Goal: Navigation & Orientation: Find specific page/section

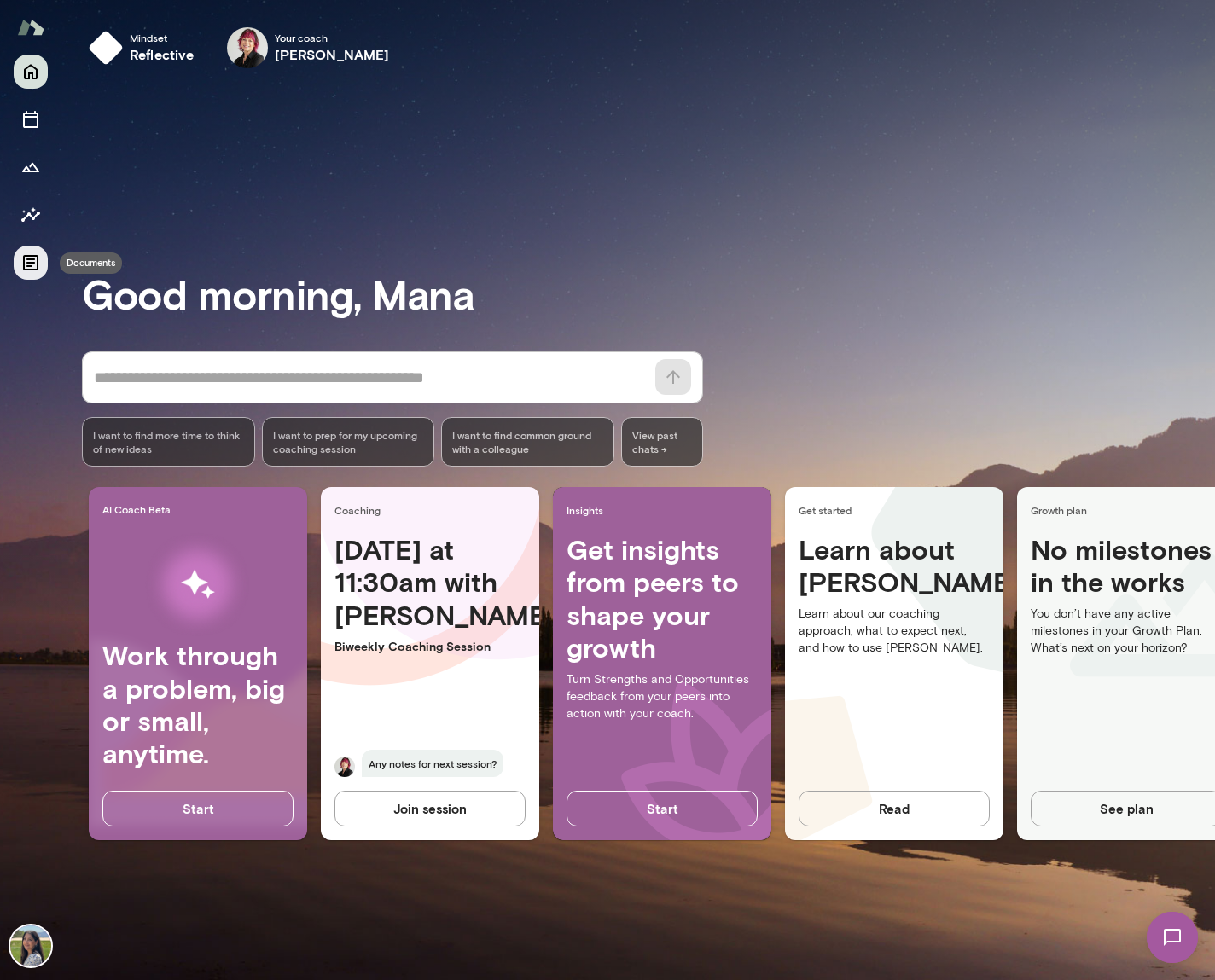
click at [23, 270] on icon "Documents" at bounding box center [30, 263] width 16 height 16
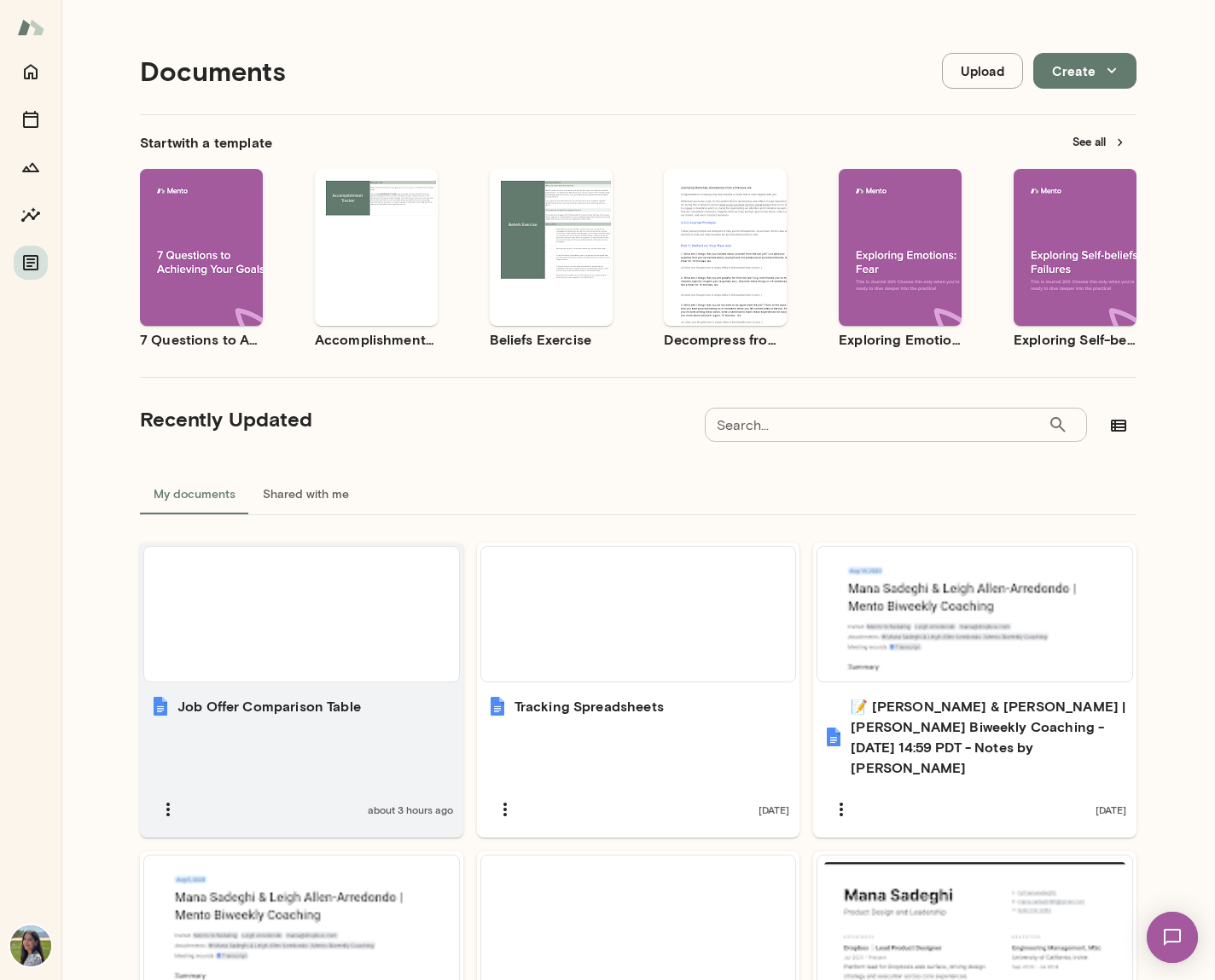
click at [290, 612] on div at bounding box center [302, 614] width 301 height 121
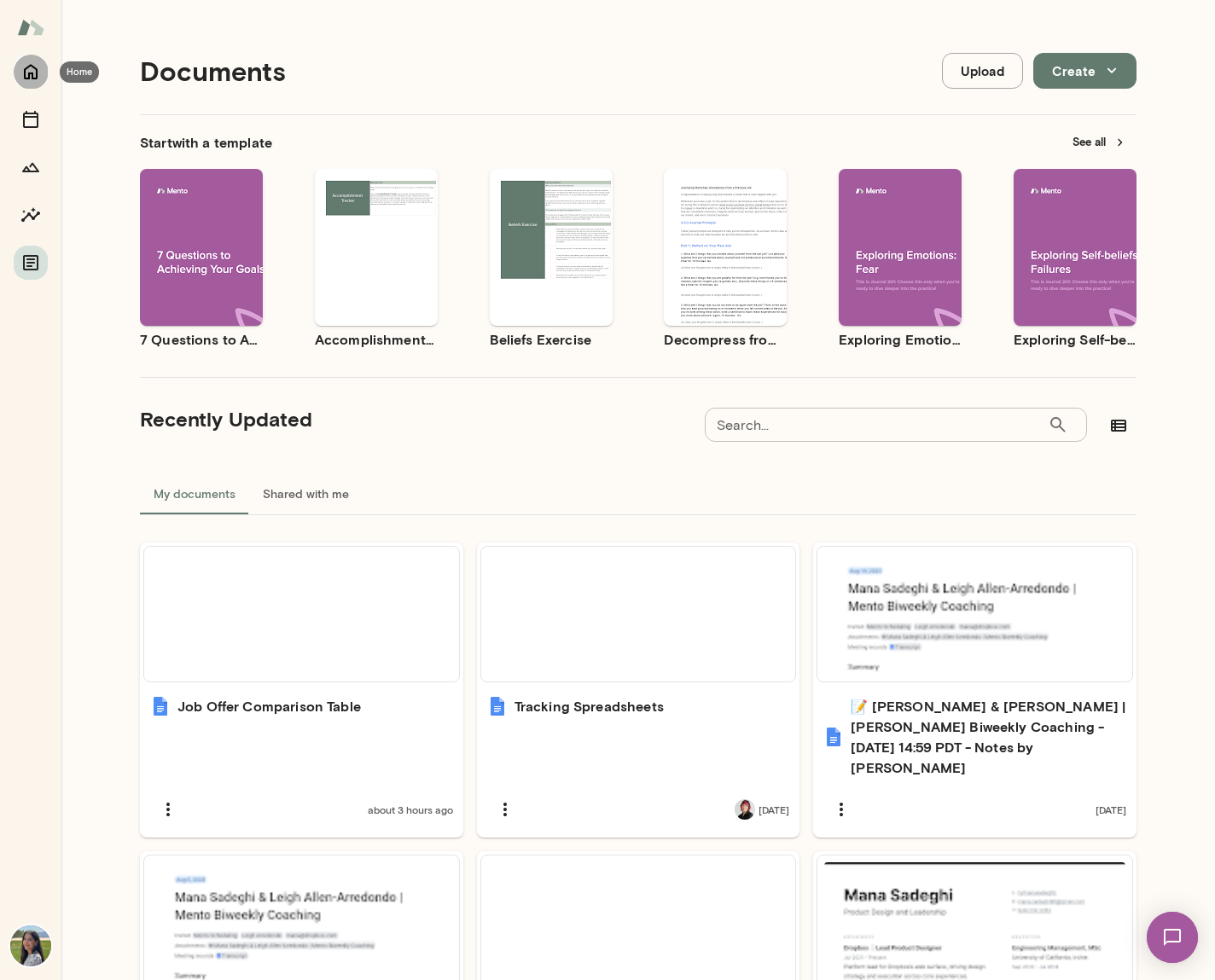
click at [37, 65] on icon "Home" at bounding box center [31, 72] width 21 height 21
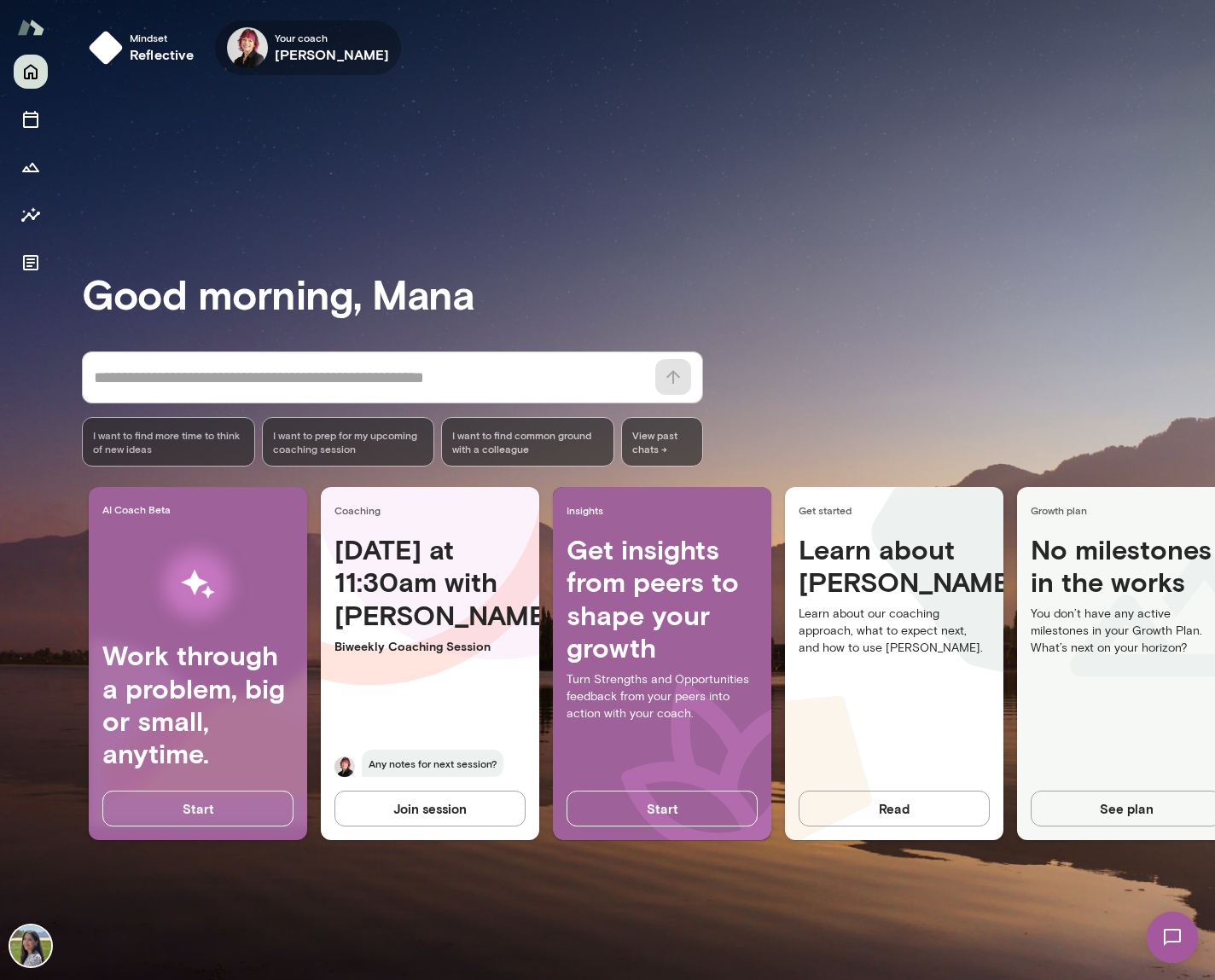
click at [298, 51] on h6 "[PERSON_NAME]" at bounding box center [332, 55] width 115 height 21
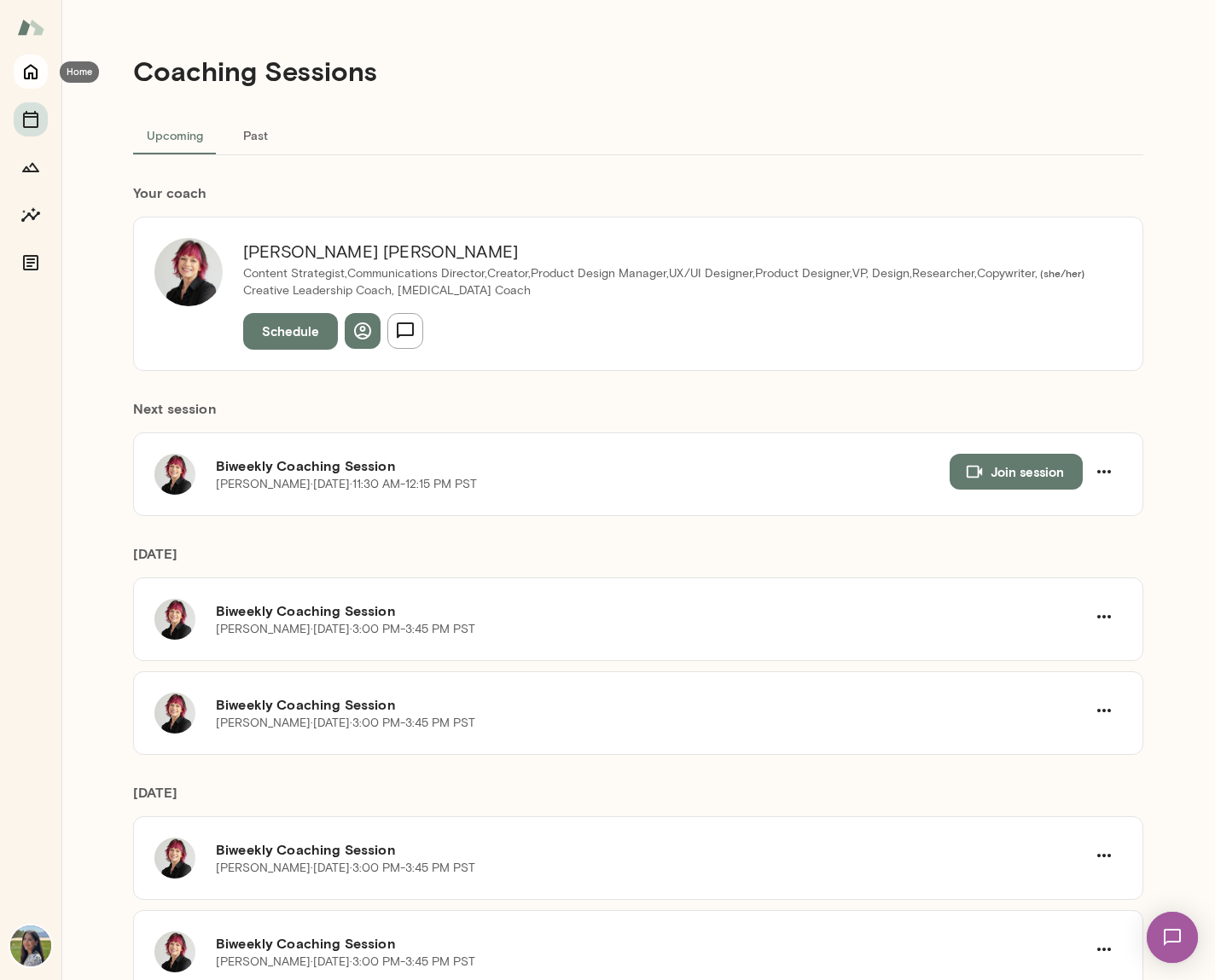
click at [29, 77] on icon "Home" at bounding box center [30, 73] width 14 height 16
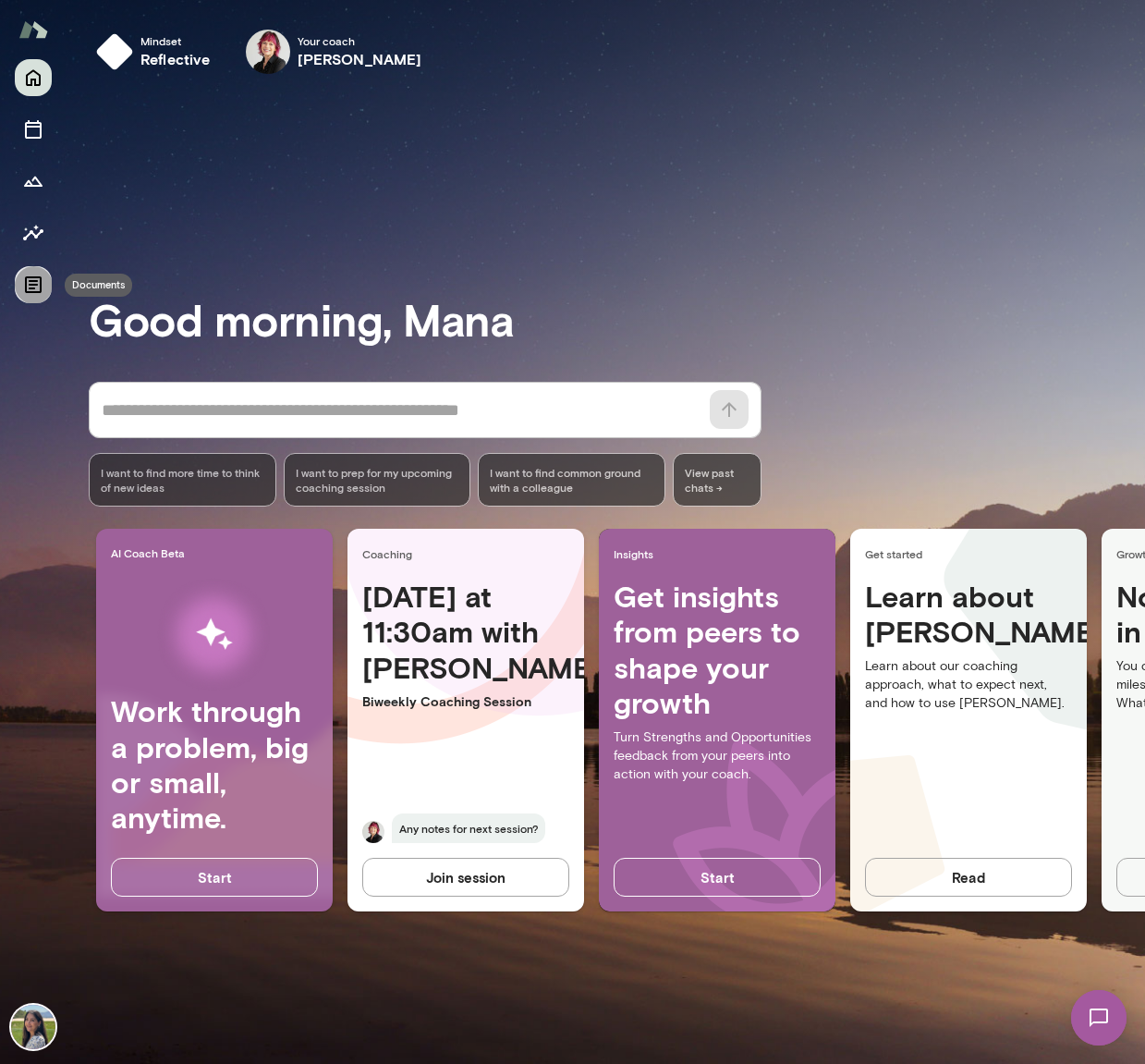
click at [34, 282] on icon "Documents" at bounding box center [34, 285] width 23 height 23
